Goal: Information Seeking & Learning: Learn about a topic

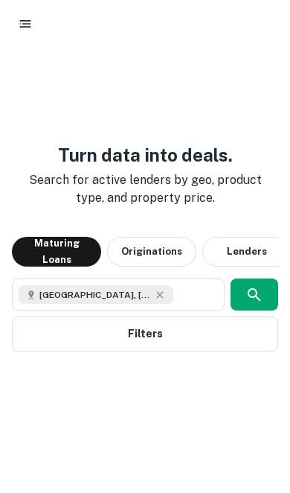
scroll to position [115, 0]
click at [254, 286] on icon "button" at bounding box center [255, 295] width 18 height 18
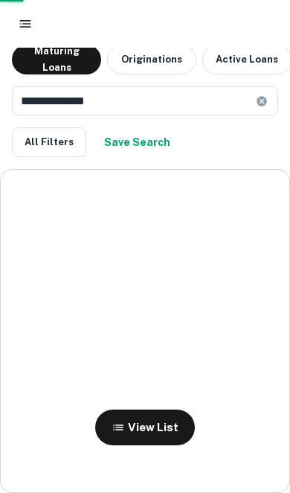
scroll to position [71, 0]
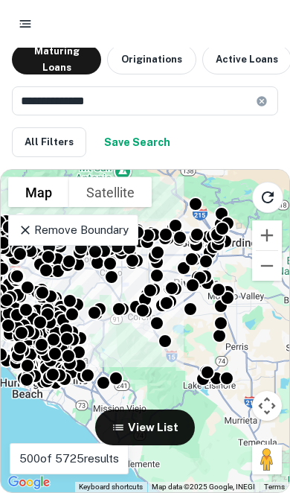
click at [108, 270] on div at bounding box center [111, 277] width 15 height 15
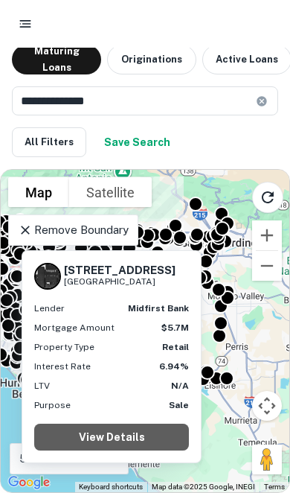
click at [80, 436] on link "View Details" at bounding box center [111, 437] width 155 height 27
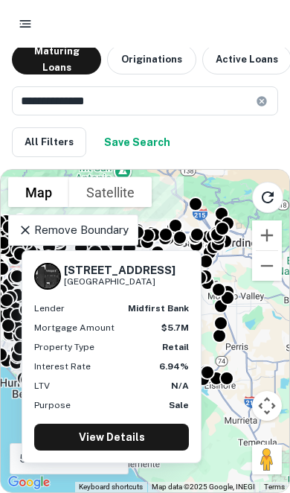
click at [156, 217] on div at bounding box center [145, 246] width 290 height 493
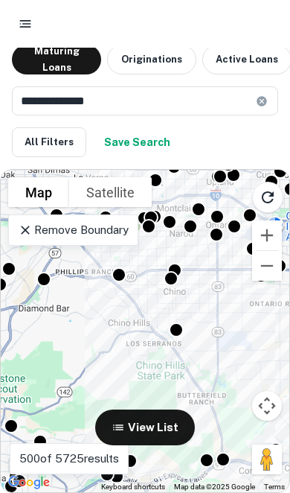
click at [175, 271] on div at bounding box center [171, 278] width 15 height 15
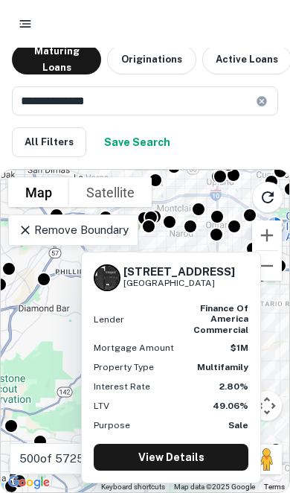
click at [182, 455] on link "View Details" at bounding box center [171, 457] width 155 height 27
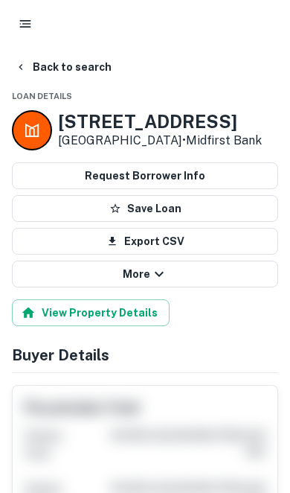
click at [18, 69] on icon "button" at bounding box center [21, 67] width 12 height 12
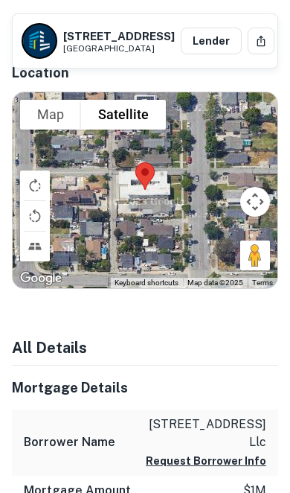
scroll to position [1263, 0]
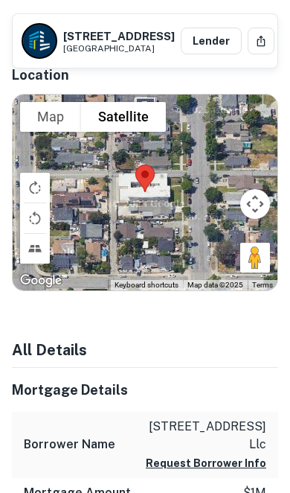
click at [262, 266] on button "Drag Pegman onto the map to open Street View" at bounding box center [256, 258] width 30 height 30
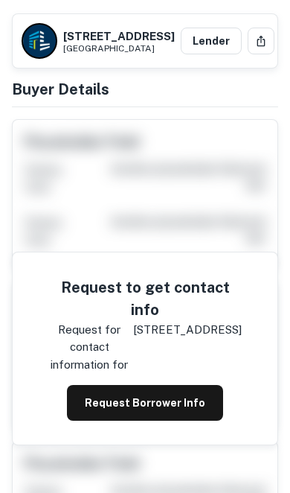
scroll to position [0, 0]
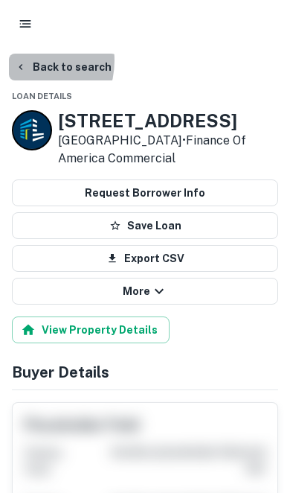
click at [22, 60] on button "Back to search" at bounding box center [63, 67] width 109 height 27
